Goal: Contribute content

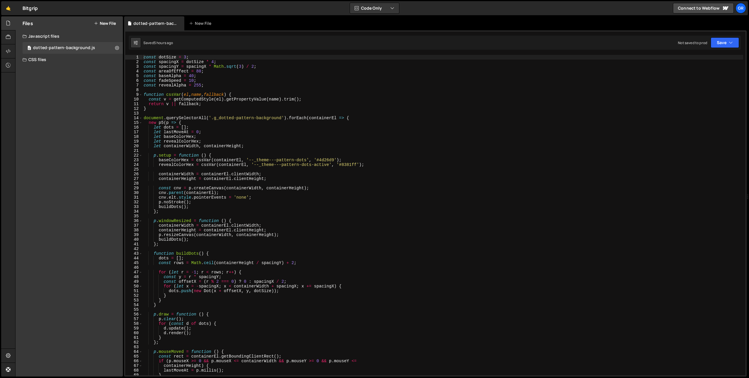
type textarea "const revealAlpha = 255;"
click at [214, 85] on div "const dotSize = 3 ; const spacingX = dotSize * 4 ; const spacingY = spacingX * …" at bounding box center [442, 220] width 600 height 330
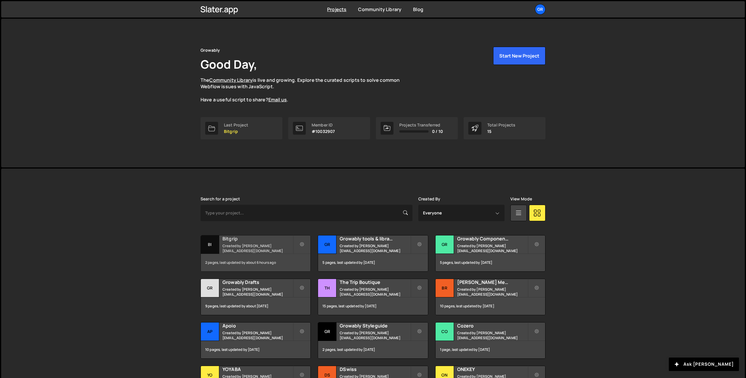
click at [234, 242] on h2 "Bitgrip" at bounding box center [258, 239] width 70 height 6
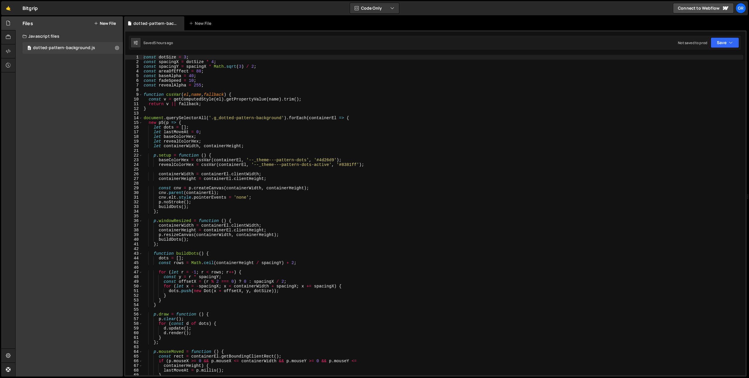
click at [106, 23] on button "New File" at bounding box center [105, 23] width 22 height 5
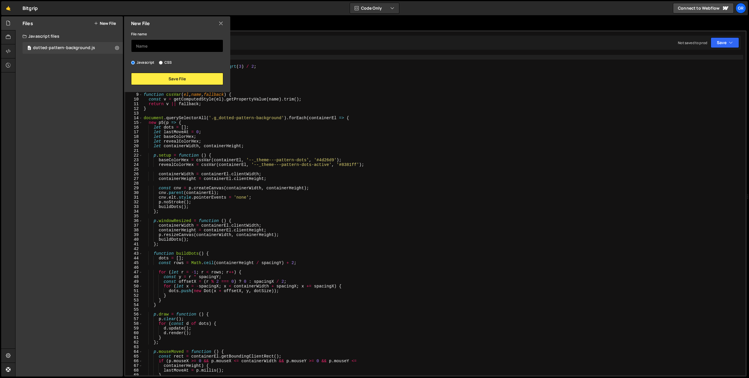
click at [153, 43] on input "text" at bounding box center [177, 45] width 92 height 13
type input "why-swiper"
click at [161, 74] on button "Save File" at bounding box center [177, 79] width 92 height 12
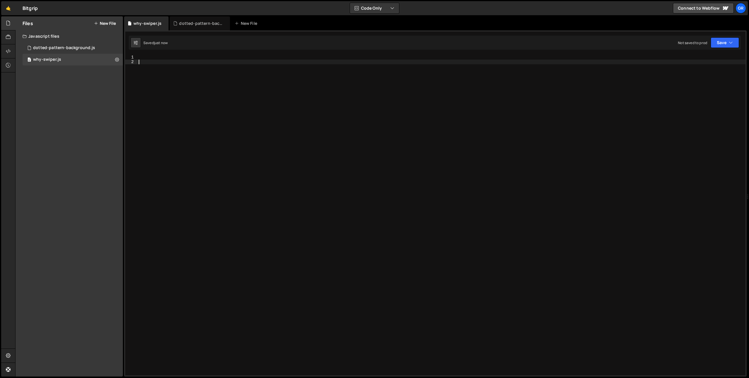
click at [173, 103] on div at bounding box center [441, 220] width 608 height 330
paste textarea "});"
type textarea "});"
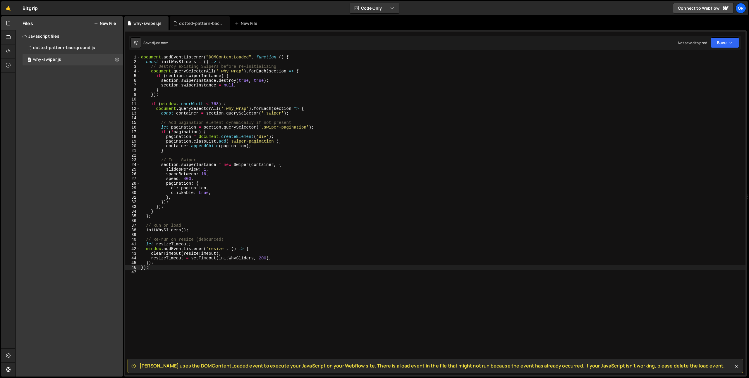
click at [224, 189] on div "document . addEventListener ( "DOMContentLoaded" , function ( ) { const initWhy…" at bounding box center [442, 220] width 605 height 330
click at [180, 92] on div "document . addEventListener ( "DOMContentLoaded" , function ( ) { const initWhy…" at bounding box center [442, 220] width 605 height 330
click at [164, 95] on div "document . addEventListener ( "DOMContentLoaded" , function ( ) { const initWhy…" at bounding box center [442, 220] width 605 height 330
click at [162, 95] on div "document . addEventListener ( "DOMContentLoaded" , function ( ) { const initWhy…" at bounding box center [442, 220] width 605 height 330
click at [222, 174] on div "document . addEventListener ( "DOMContentLoaded" , function ( ) { const initWhy…" at bounding box center [442, 220] width 605 height 330
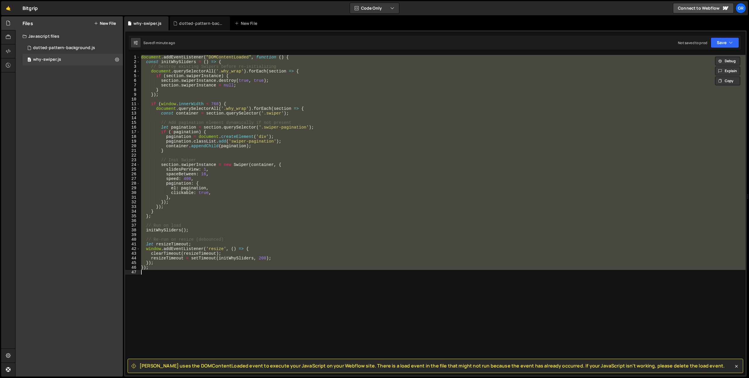
paste textarea
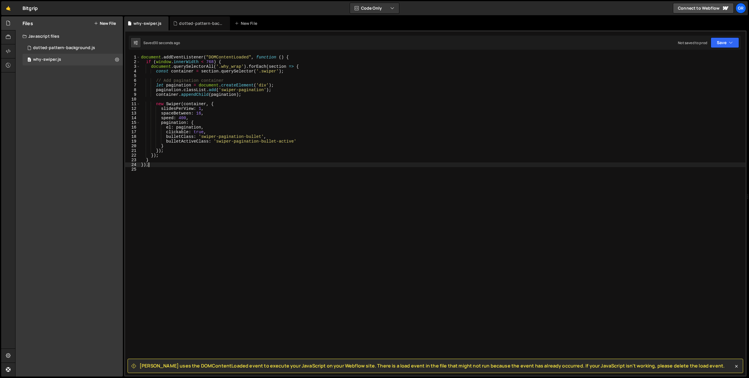
click at [234, 167] on div "document . addEventListener ( "DOMContentLoaded" , function ( ) { if ( window .…" at bounding box center [442, 220] width 605 height 330
drag, startPoint x: 202, startPoint y: 138, endPoint x: 262, endPoint y: 138, distance: 59.9
click at [262, 138] on div "document . addEventListener ( "DOMContentLoaded" , function ( ) { if ( window .…" at bounding box center [442, 220] width 605 height 330
click at [280, 137] on div "document . addEventListener ( "DOMContentLoaded" , function ( ) { if ( window .…" at bounding box center [442, 220] width 605 height 330
drag, startPoint x: 221, startPoint y: 90, endPoint x: 263, endPoint y: 90, distance: 42.4
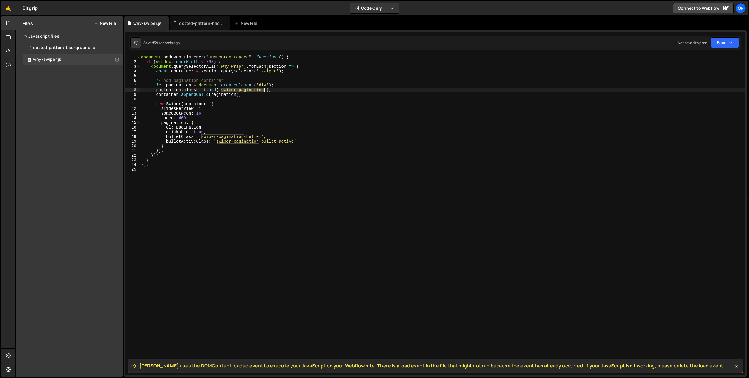
click at [263, 90] on div "document . addEventListener ( "DOMContentLoaded" , function ( ) { if ( window .…" at bounding box center [442, 220] width 605 height 330
click at [286, 89] on div "document . addEventListener ( "DOMContentLoaded" , function ( ) { if ( window .…" at bounding box center [442, 220] width 605 height 330
click at [311, 154] on div "document . addEventListener ( "DOMContentLoaded" , function ( ) { if ( window .…" at bounding box center [442, 220] width 605 height 330
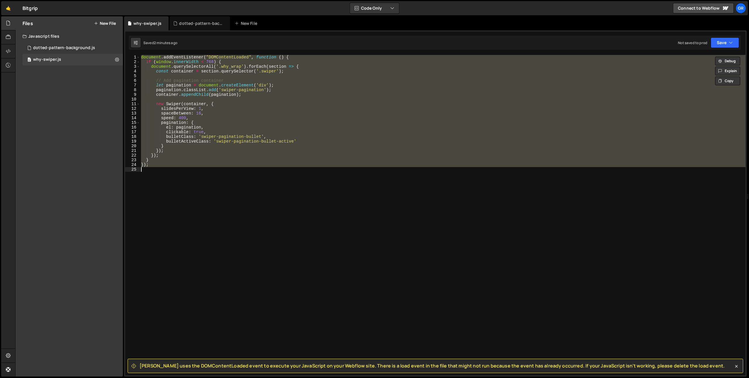
paste textarea
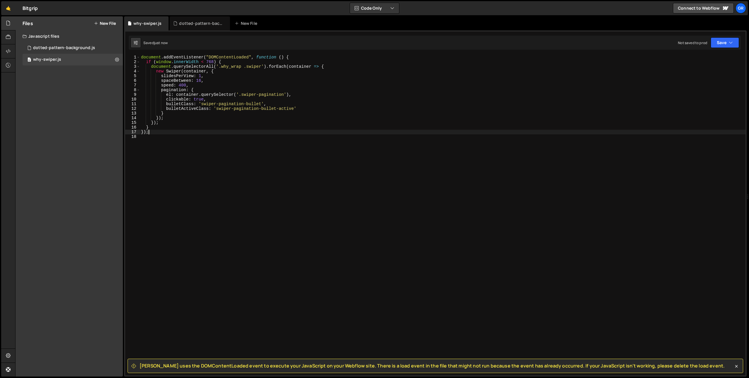
click at [227, 73] on div "document . addEventListener ( "DOMContentLoaded" , function ( ) { if ( window .…" at bounding box center [442, 220] width 605 height 330
click at [200, 81] on div "document . addEventListener ( "DOMContentLoaded" , function ( ) { if ( window .…" at bounding box center [442, 220] width 605 height 330
click at [277, 103] on div "document . addEventListener ( "DOMContentLoaded" , function ( ) { if ( window .…" at bounding box center [442, 220] width 605 height 330
type textarea "bulletClass: 'swiper-pagination-bullet',"
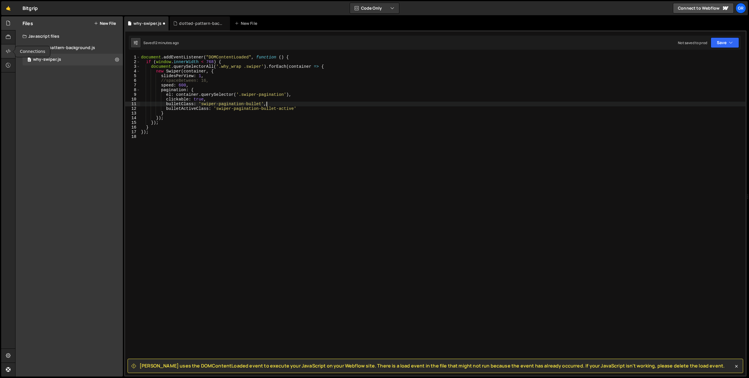
click at [11, 50] on icon at bounding box center [8, 51] width 5 height 6
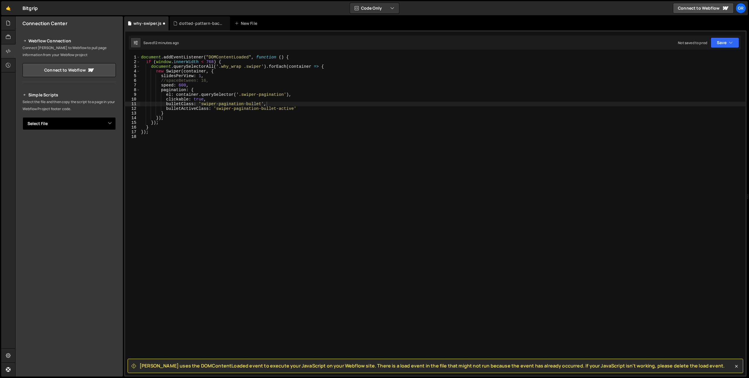
click at [70, 122] on select "Select File dotted-pattern-background.js why-swiper.js" at bounding box center [69, 123] width 93 height 13
select select "44862"
click at [110, 144] on button "Button group with nested dropdown" at bounding box center [112, 143] width 8 height 12
click at [104, 156] on link "Copy Staging js" at bounding box center [91, 155] width 49 height 8
